Goal: Transaction & Acquisition: Download file/media

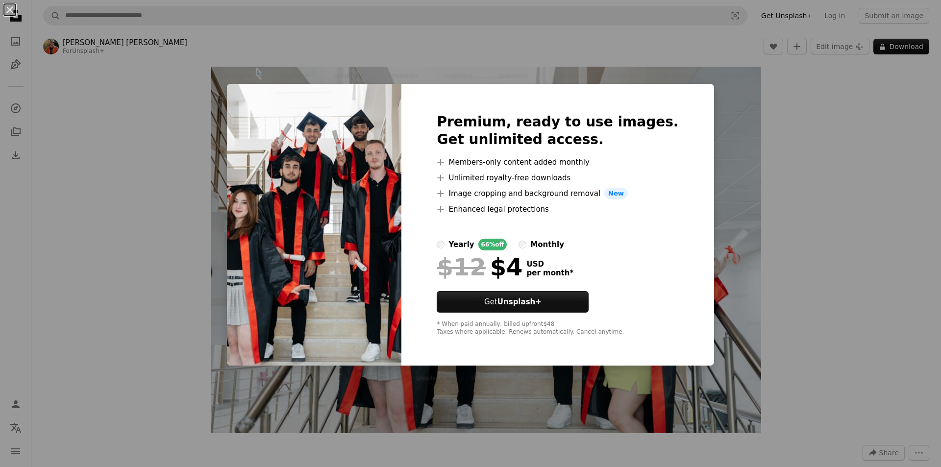
click at [848, 172] on div "An X shape Premium, ready to use images. Get unlimited access. A plus sign Memb…" at bounding box center [470, 233] width 941 height 467
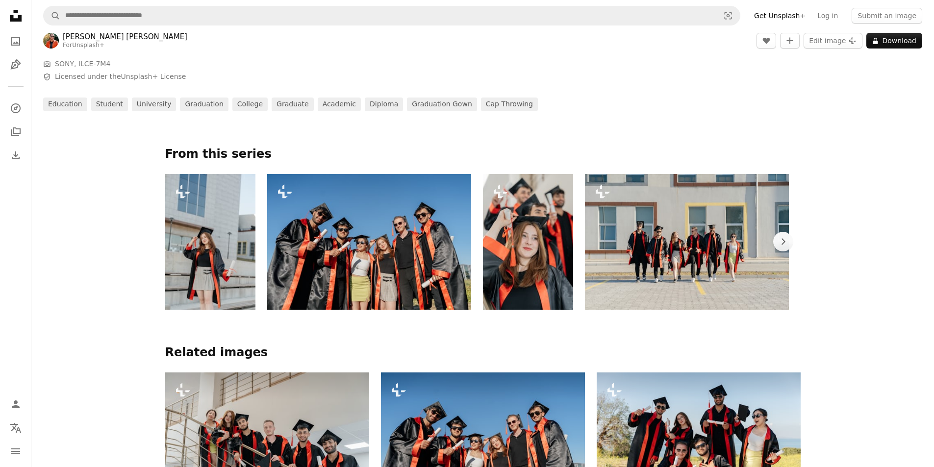
scroll to position [392, 0]
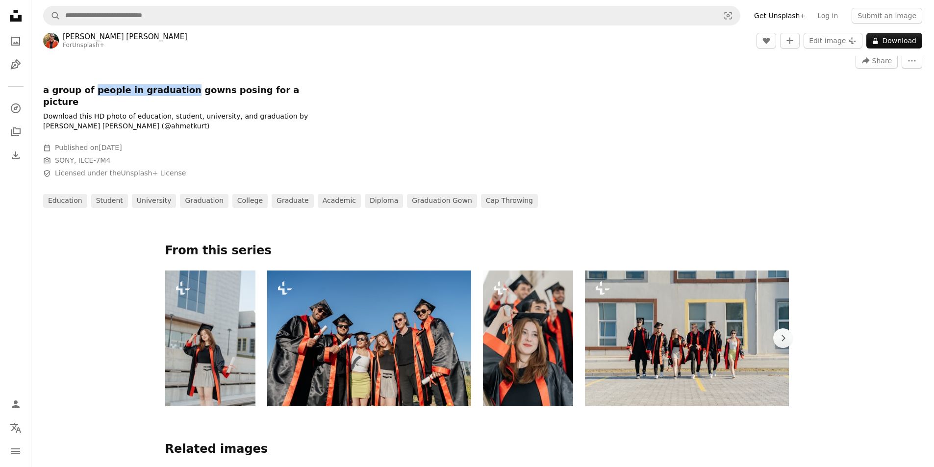
drag, startPoint x: 89, startPoint y: 92, endPoint x: 171, endPoint y: 91, distance: 81.4
click at [171, 91] on h1 "a group of people in graduation gowns posing for a picture" at bounding box center [190, 96] width 294 height 24
copy h1 "people in graduation"
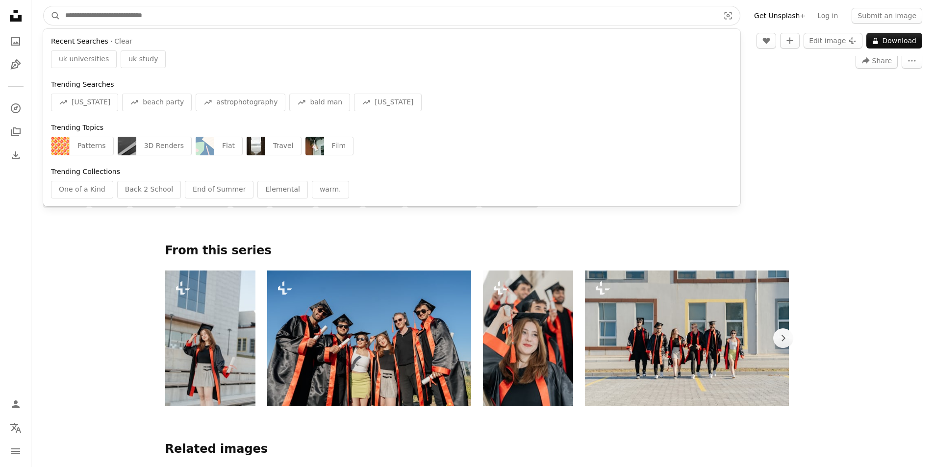
click at [165, 19] on input "Find visuals sitewide" at bounding box center [388, 15] width 656 height 19
paste input "**********"
type input "**********"
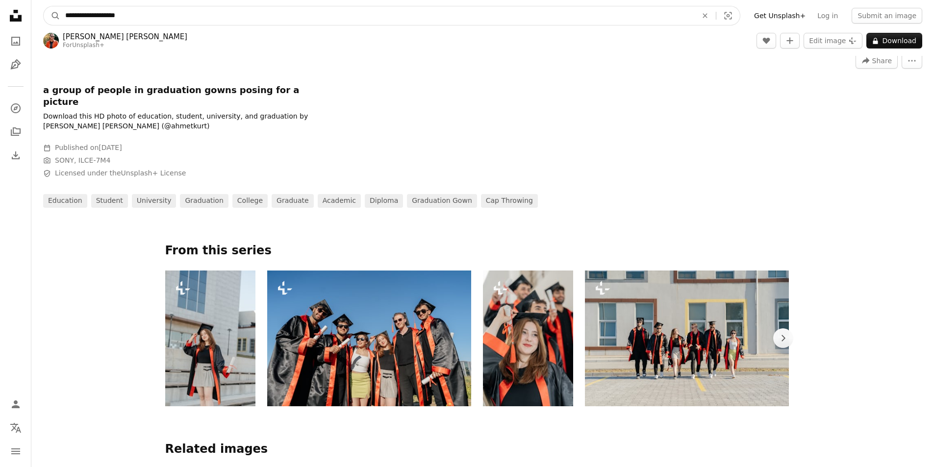
click button "A magnifying glass" at bounding box center [52, 15] width 17 height 19
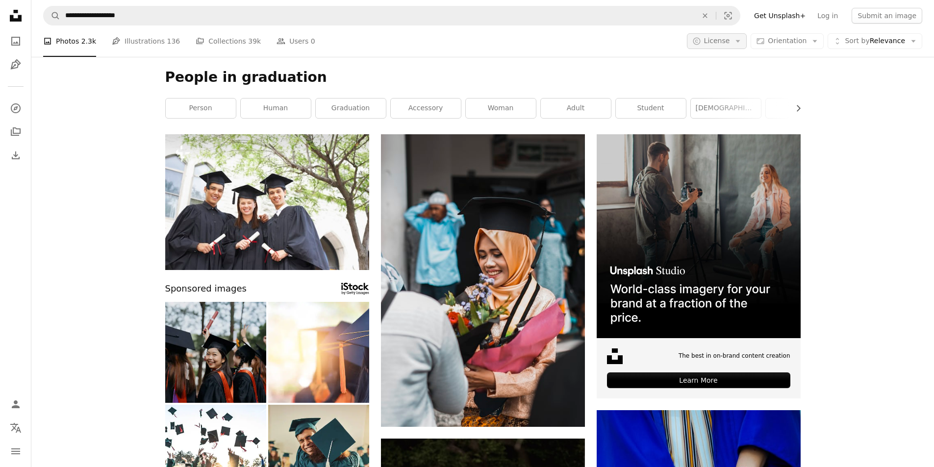
click at [730, 39] on span "License" at bounding box center [717, 41] width 26 height 8
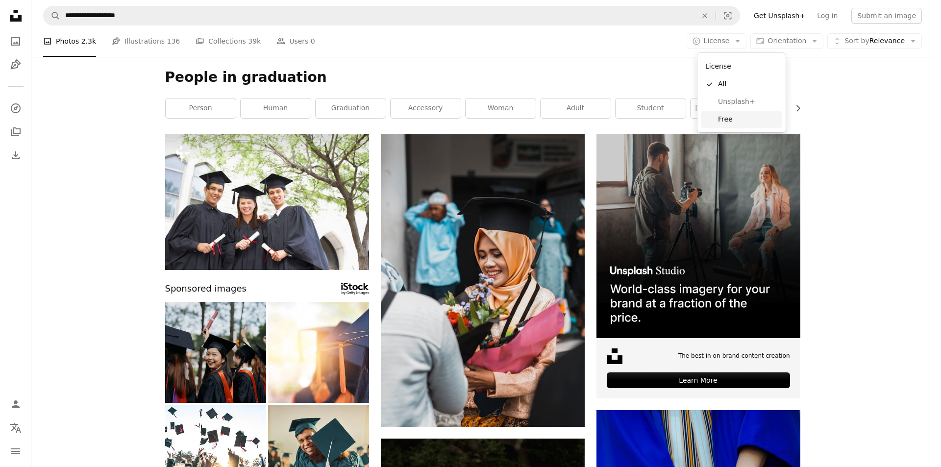
click at [723, 115] on span "Free" at bounding box center [748, 120] width 60 height 10
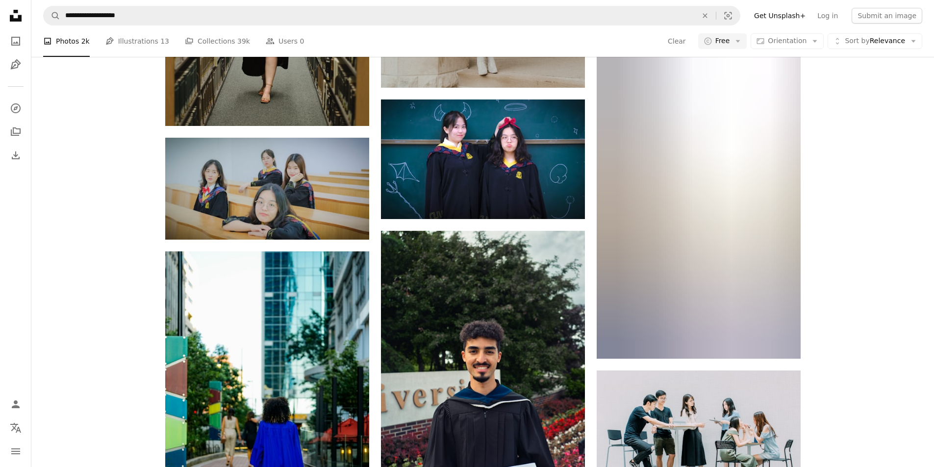
scroll to position [1127, 0]
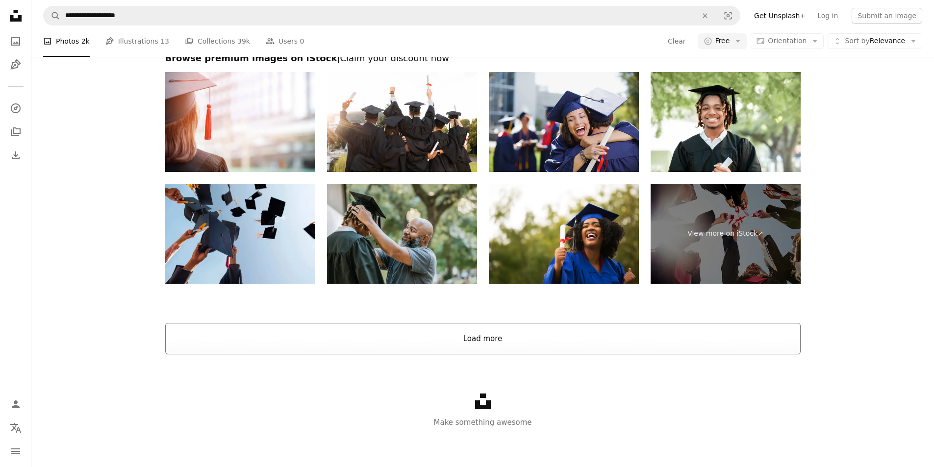
click at [486, 335] on button "Load more" at bounding box center [482, 338] width 635 height 31
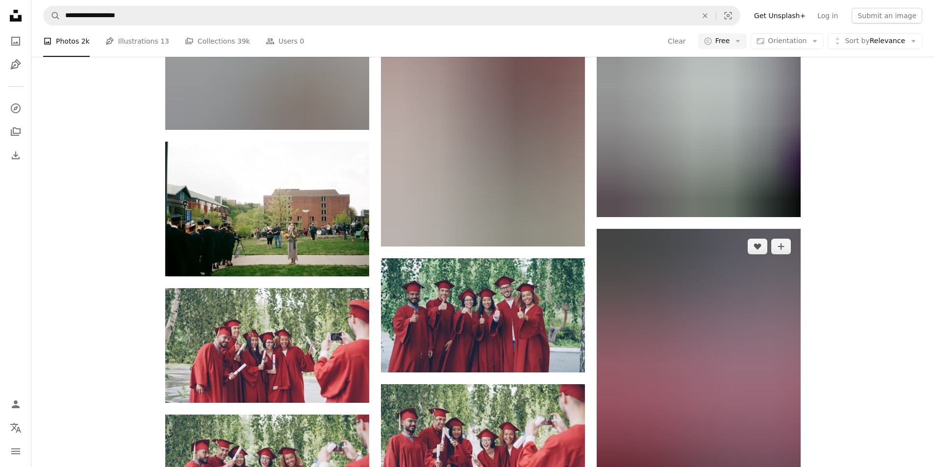
scroll to position [6303, 0]
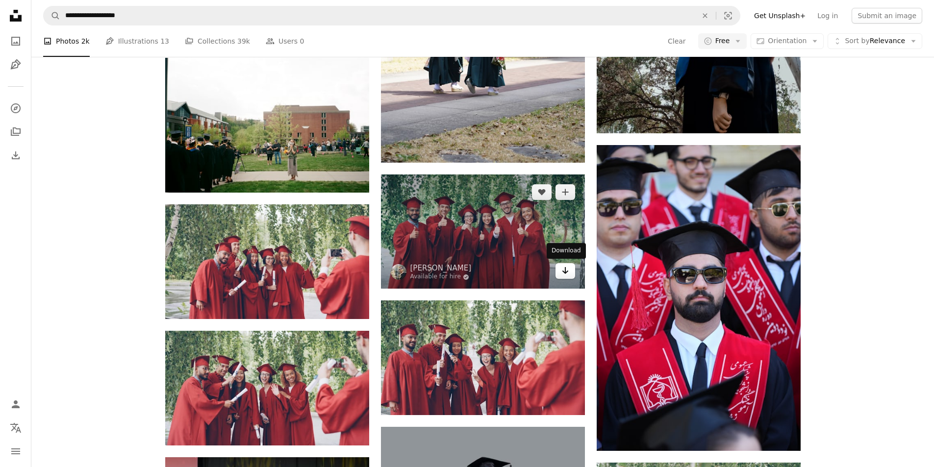
click at [563, 271] on icon "Arrow pointing down" at bounding box center [565, 271] width 8 height 12
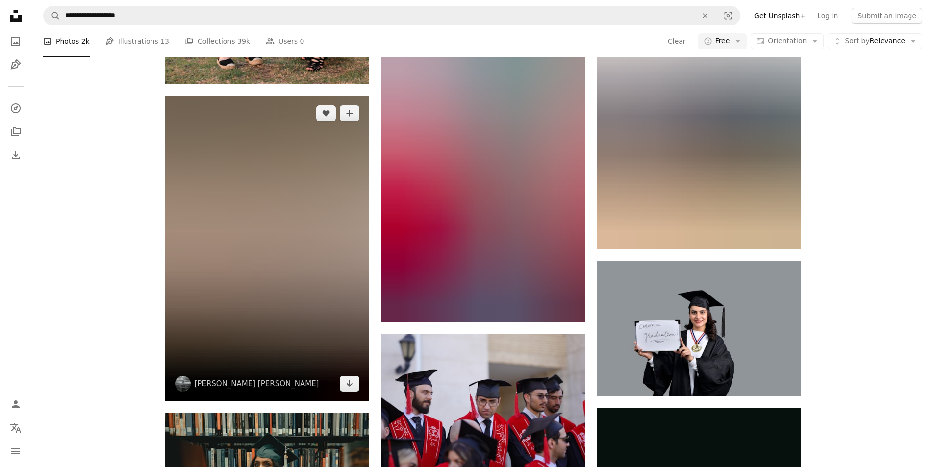
scroll to position [13165, 0]
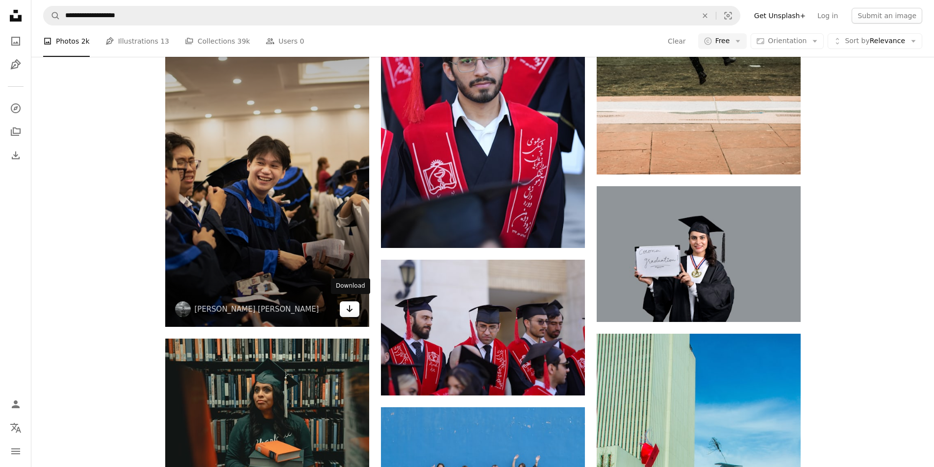
click at [350, 307] on icon "Download" at bounding box center [349, 308] width 6 height 7
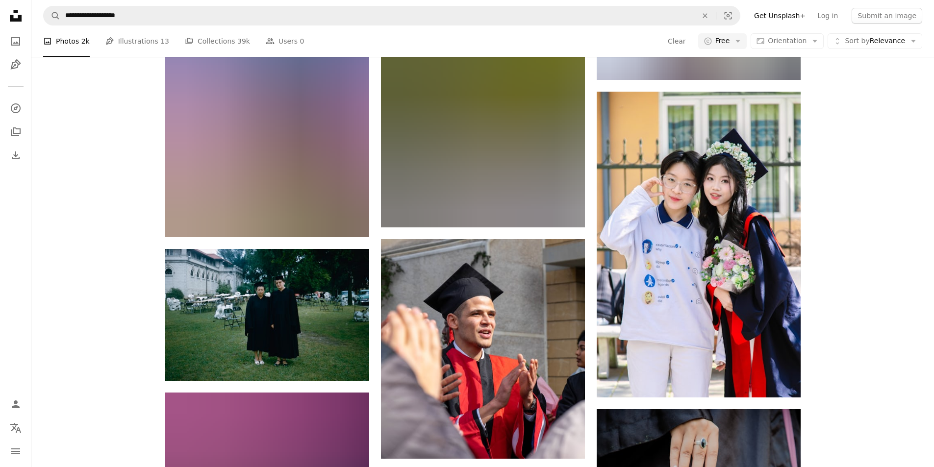
scroll to position [25959, 0]
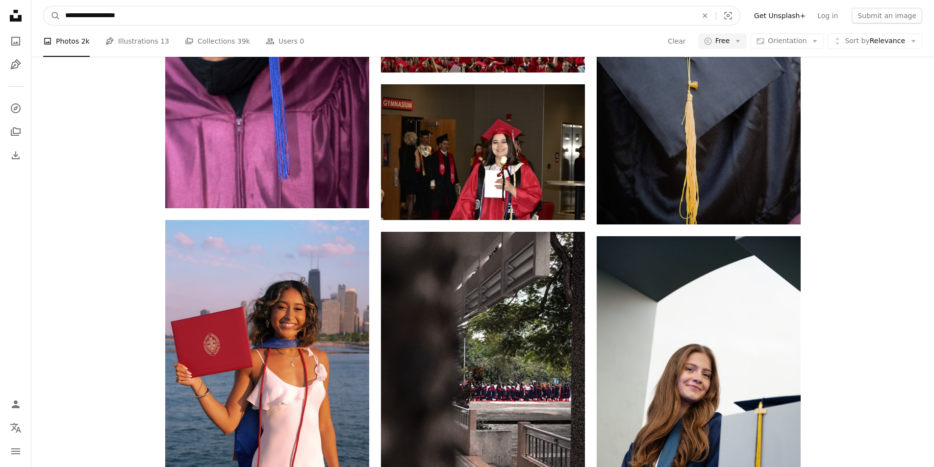
drag, startPoint x: 96, startPoint y: 15, endPoint x: 17, endPoint y: 15, distance: 78.4
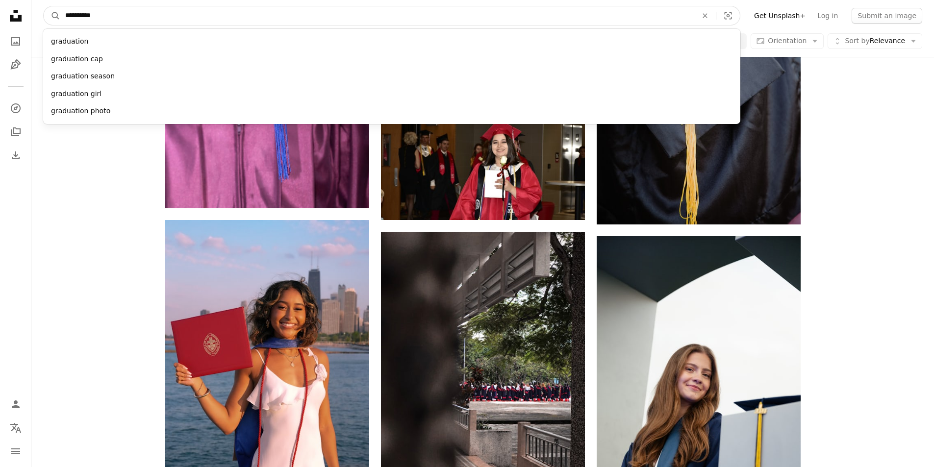
click at [112, 17] on input "**********" at bounding box center [377, 15] width 634 height 19
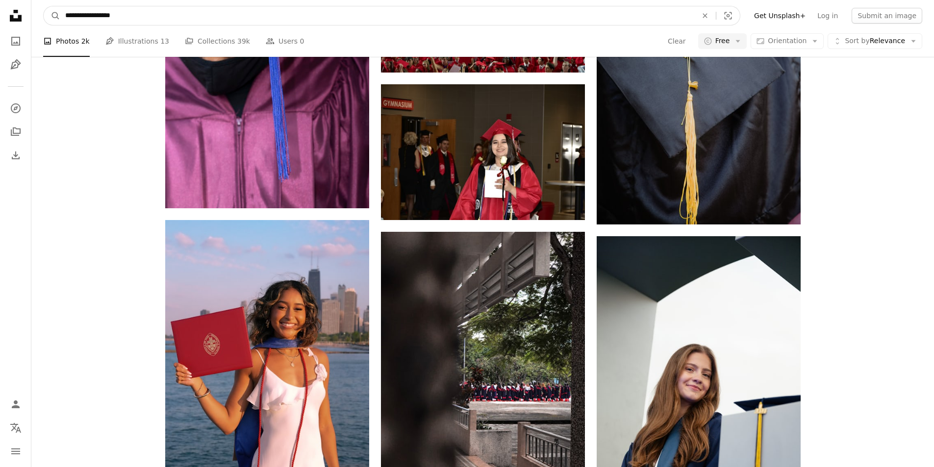
type input "**********"
click at [44, 6] on button "A magnifying glass" at bounding box center [52, 15] width 17 height 19
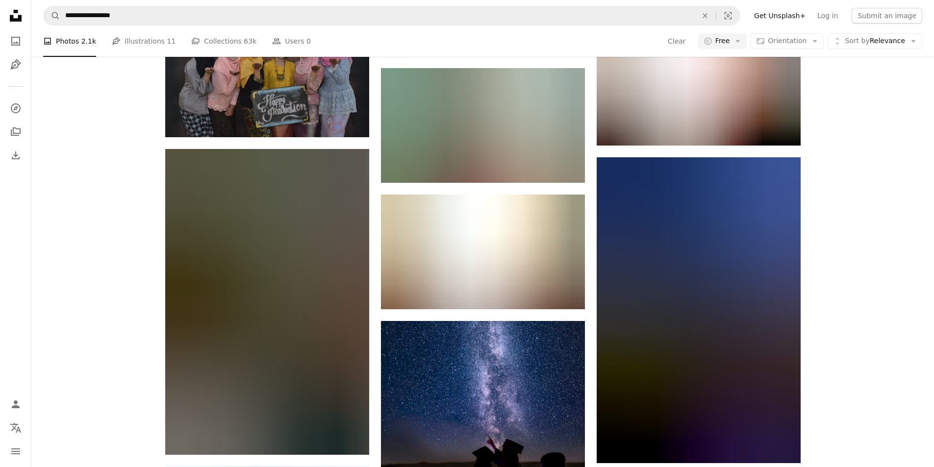
scroll to position [9318, 0]
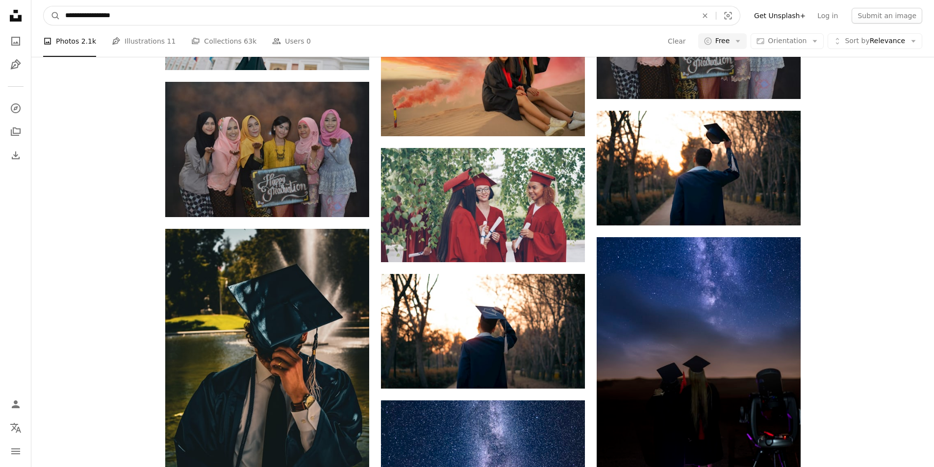
drag, startPoint x: 96, startPoint y: 17, endPoint x: 5, endPoint y: 28, distance: 91.9
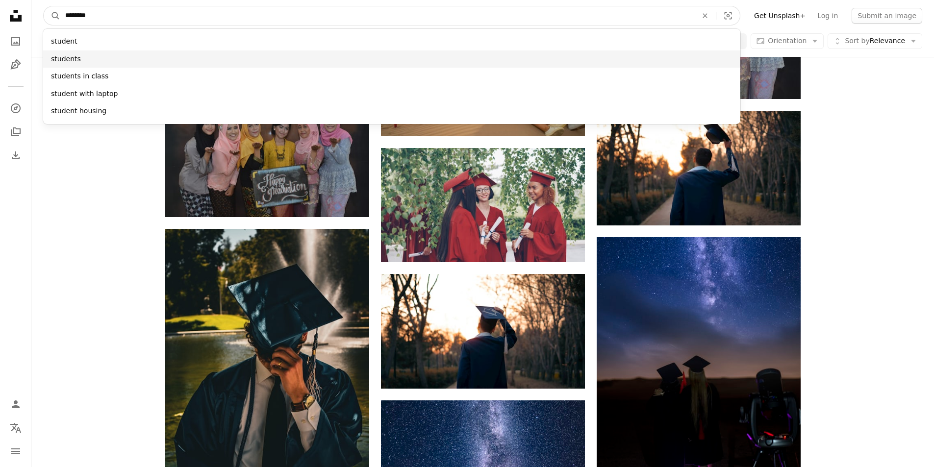
type input "*******"
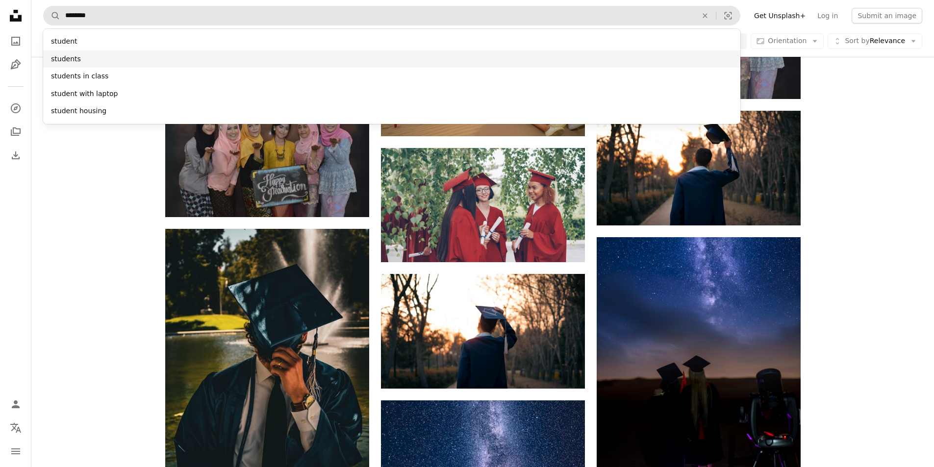
click at [68, 53] on div "students" at bounding box center [391, 59] width 697 height 18
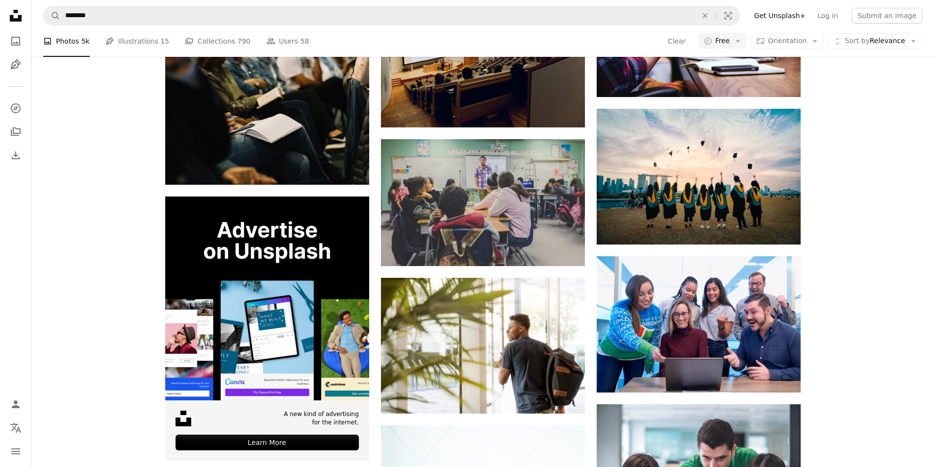
scroll to position [1323, 0]
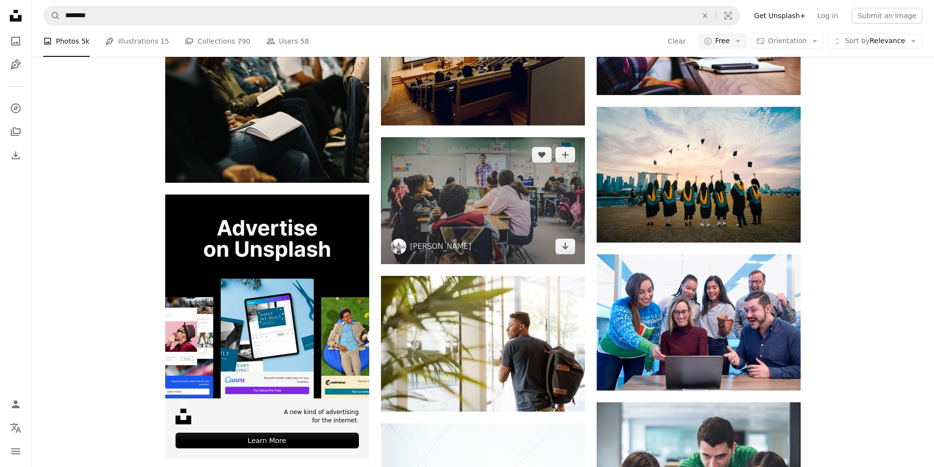
drag, startPoint x: 568, startPoint y: 244, endPoint x: 575, endPoint y: 247, distance: 7.8
click at [569, 245] on link "Arrow pointing down" at bounding box center [565, 247] width 20 height 16
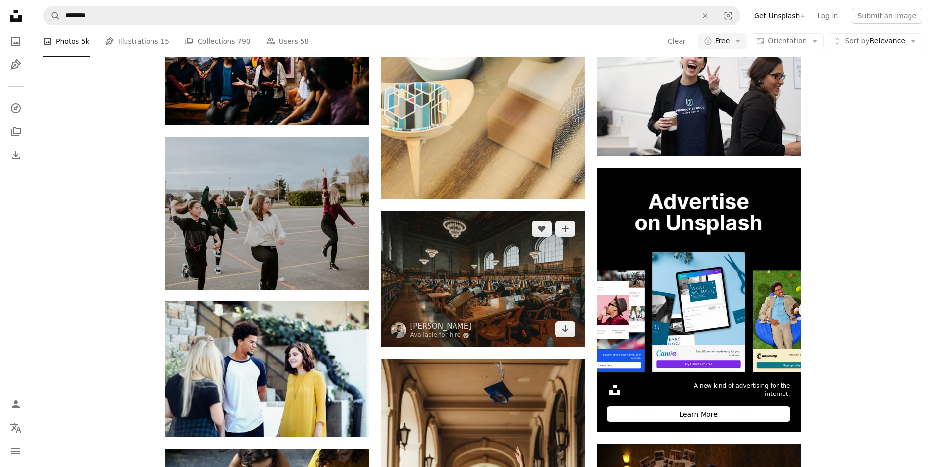
scroll to position [2647, 0]
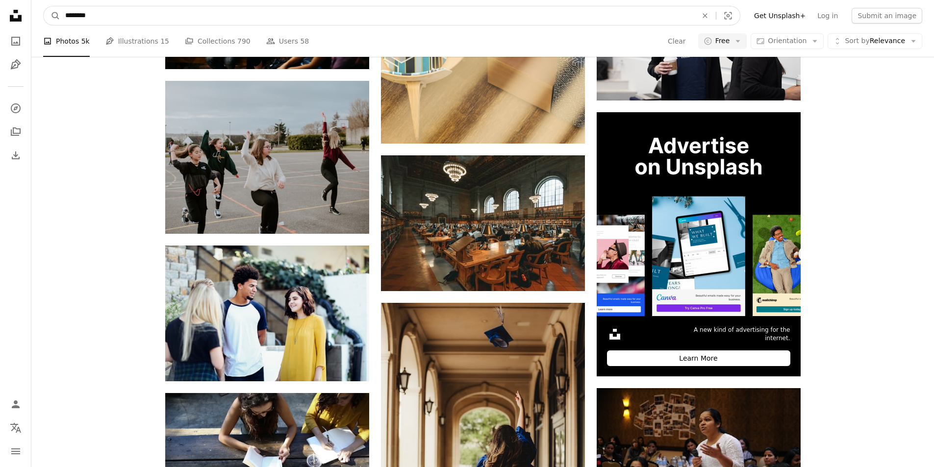
click at [154, 13] on input "********" at bounding box center [377, 15] width 634 height 19
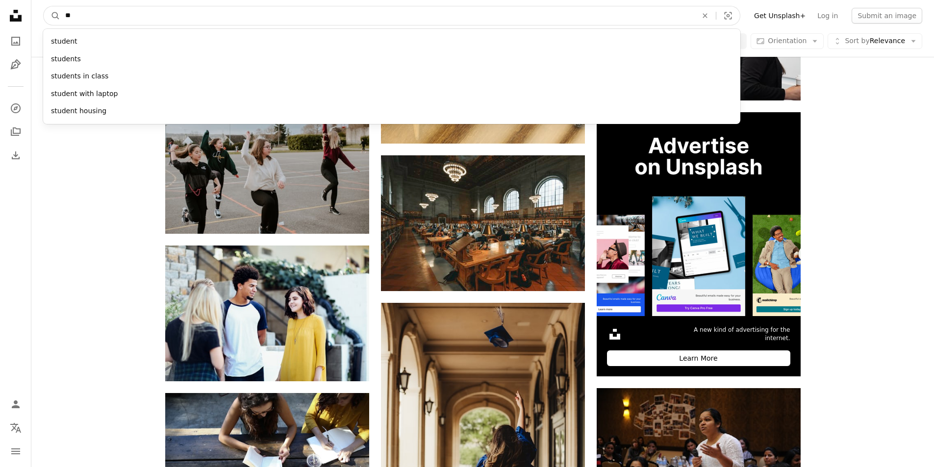
type input "*"
